Goal: Task Accomplishment & Management: Use online tool/utility

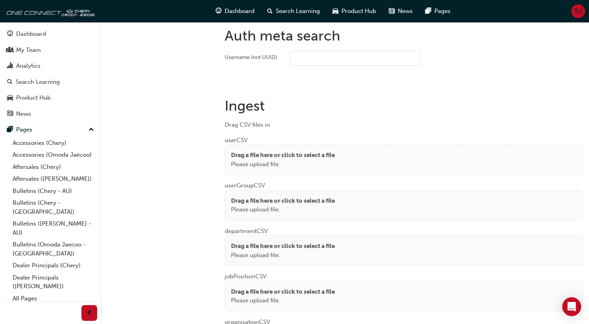
scroll to position [531, 0]
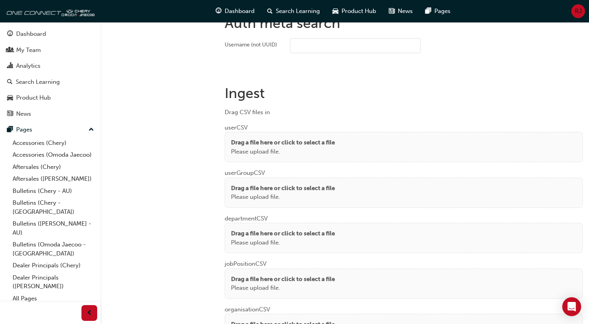
click at [341, 139] on div "Drag a file here or click to select a file Please upload file." at bounding box center [404, 147] width 346 height 18
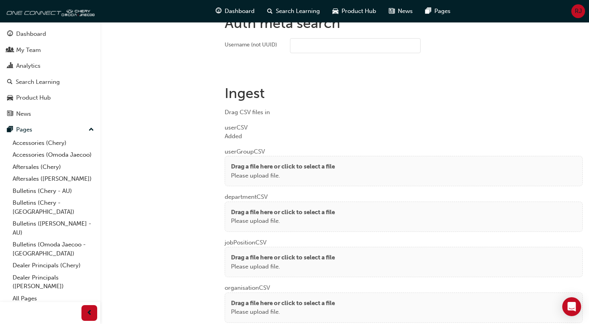
click at [257, 186] on div "department CSV Drag a file here or click to select a file Please upload file." at bounding box center [404, 209] width 358 height 46
click at [258, 166] on p "Drag a file here or click to select a file" at bounding box center [283, 166] width 104 height 9
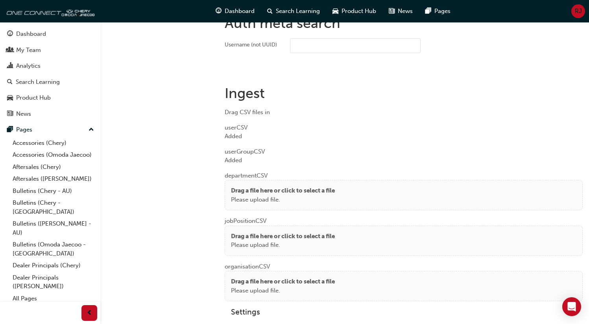
click at [232, 181] on div "Drag a file here or click to select a file Please upload file." at bounding box center [404, 195] width 358 height 30
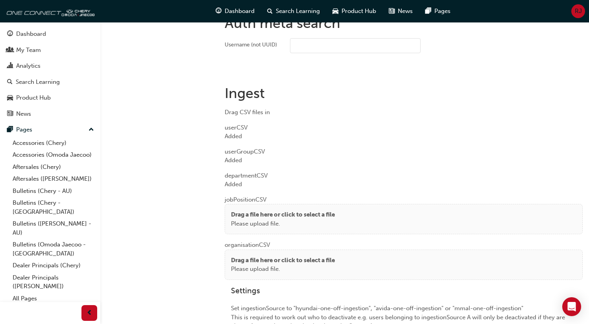
click at [238, 212] on p "Drag a file here or click to select a file" at bounding box center [283, 214] width 104 height 9
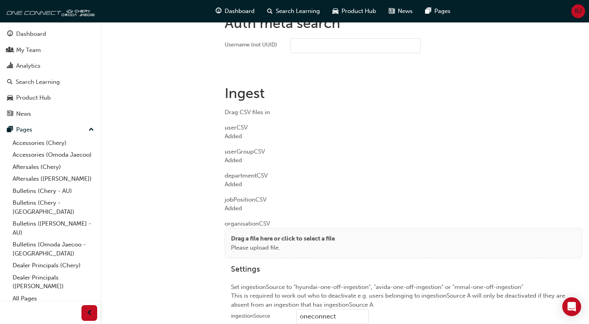
click at [244, 244] on p "Please upload file." at bounding box center [283, 247] width 104 height 9
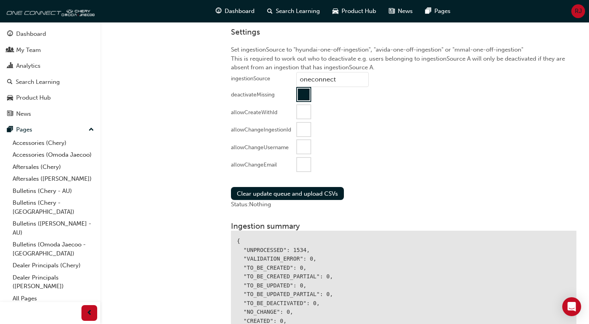
scroll to position [868, 0]
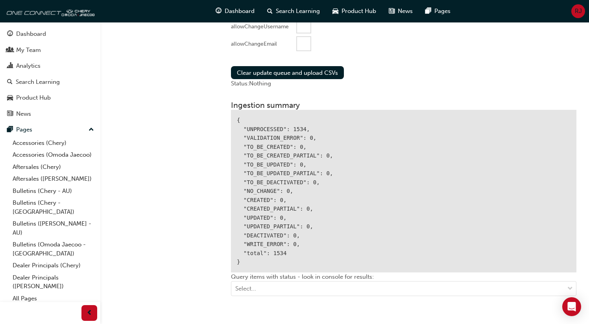
click at [305, 37] on div at bounding box center [303, 43] width 13 height 13
click at [292, 69] on button "Clear update queue and upload CSVs" at bounding box center [287, 72] width 113 height 13
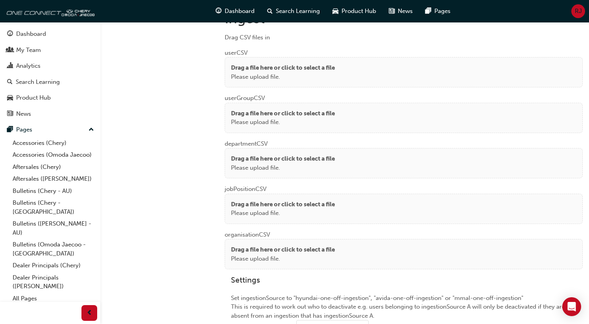
scroll to position [605, 0]
click at [266, 64] on p "Drag a file here or click to select a file" at bounding box center [283, 68] width 104 height 9
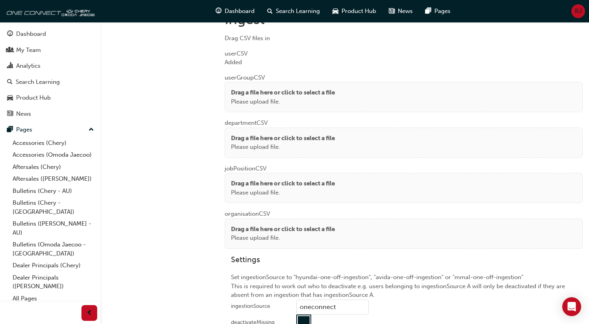
click at [243, 94] on p "Drag a file here or click to select a file" at bounding box center [283, 92] width 104 height 9
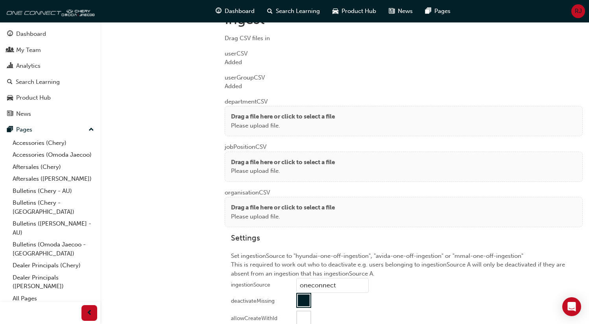
click at [235, 121] on p "Please upload file." at bounding box center [283, 125] width 104 height 9
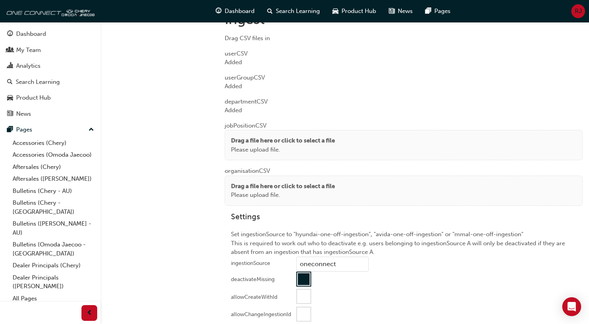
click at [249, 148] on p "Please upload file." at bounding box center [283, 149] width 104 height 9
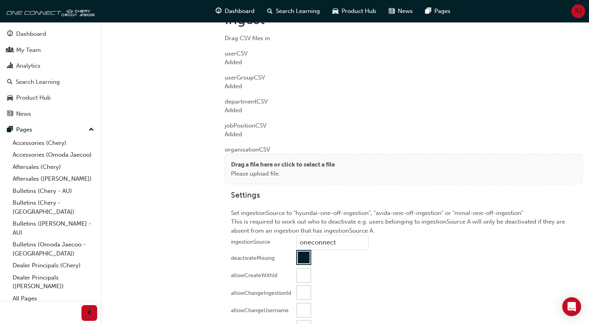
click at [263, 176] on p "Please upload file." at bounding box center [283, 173] width 104 height 9
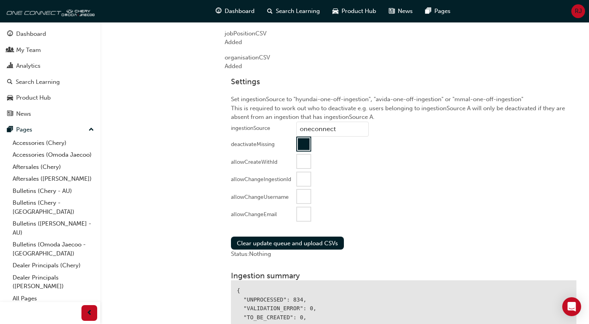
scroll to position [772, 0]
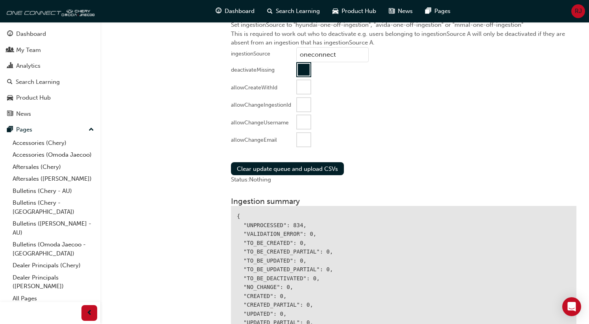
click at [301, 142] on div at bounding box center [303, 139] width 13 height 13
click at [271, 163] on button "Clear update queue and upload CSVs" at bounding box center [287, 168] width 113 height 13
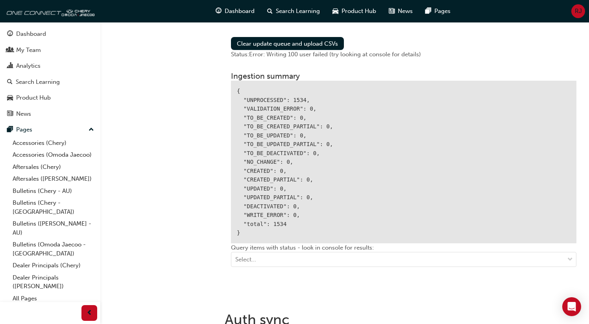
scroll to position [895, 0]
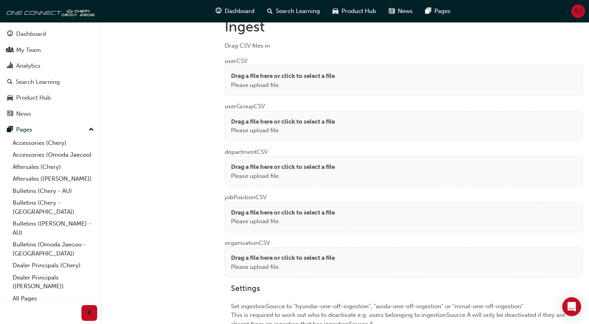
scroll to position [596, 0]
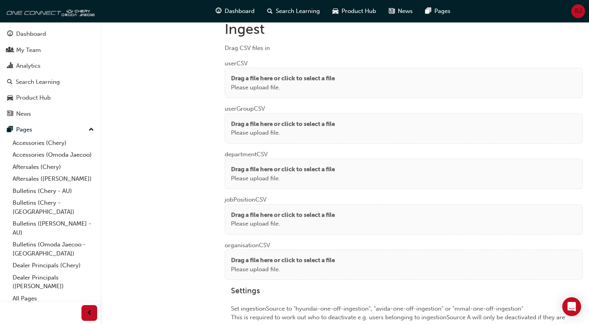
click at [296, 86] on p "Please upload file." at bounding box center [283, 87] width 104 height 9
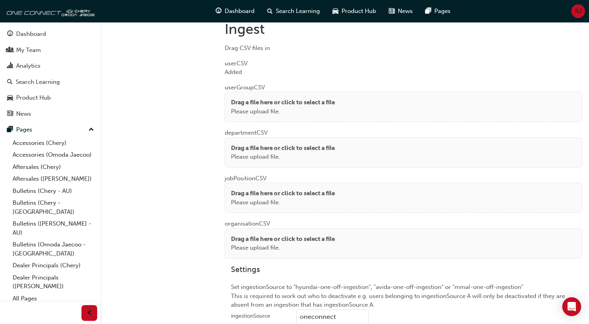
click at [230, 97] on div "Drag a file here or click to select a file Please upload file." at bounding box center [404, 107] width 358 height 30
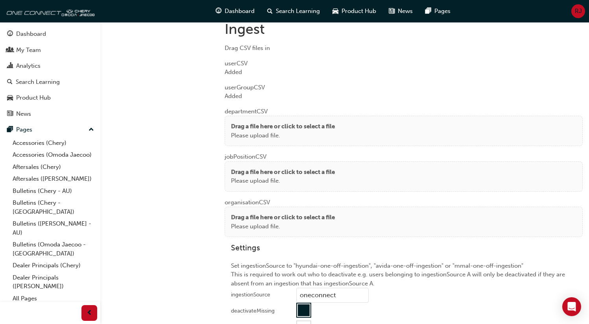
click at [237, 131] on p "Please upload file." at bounding box center [283, 135] width 104 height 9
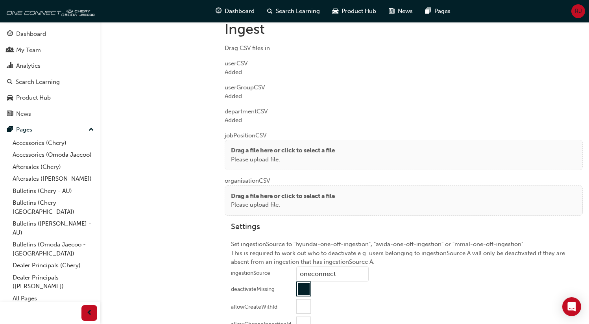
click at [257, 143] on div "Drag a file here or click to select a file Please upload file." at bounding box center [404, 155] width 358 height 30
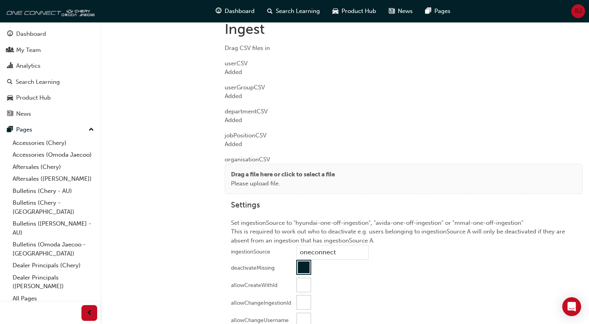
click at [274, 170] on p "Drag a file here or click to select a file" at bounding box center [283, 174] width 104 height 9
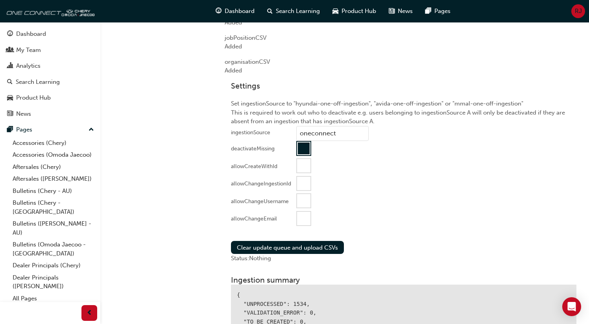
scroll to position [713, 0]
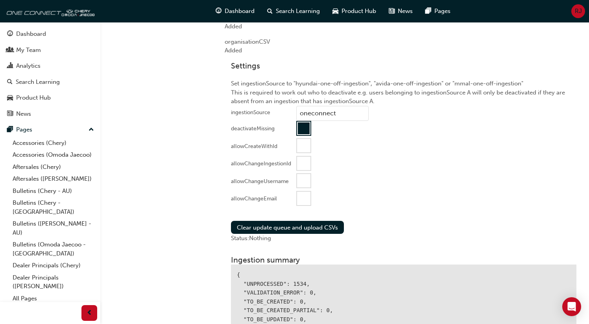
click at [303, 198] on div at bounding box center [303, 198] width 13 height 13
click at [295, 224] on button "Clear update queue and upload CSVs" at bounding box center [287, 227] width 113 height 13
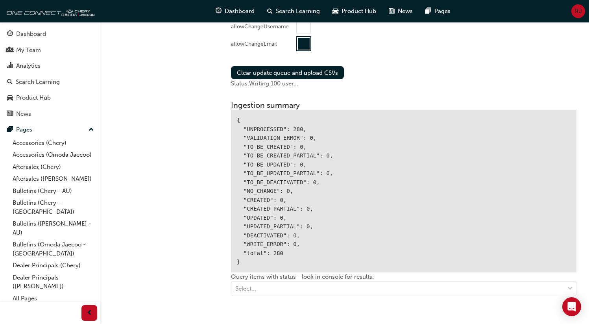
scroll to position [871, 0]
